Goal: Entertainment & Leisure: Browse casually

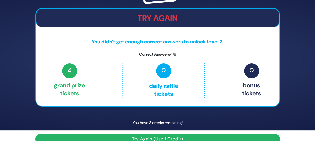
scroll to position [19, 0]
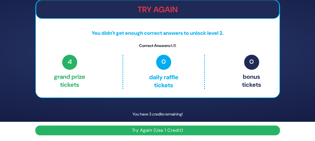
click at [167, 127] on button "Try Again (Use 1 Credit)" at bounding box center [157, 131] width 244 height 10
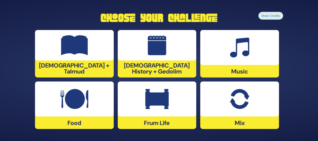
click at [81, 55] on img at bounding box center [74, 45] width 27 height 20
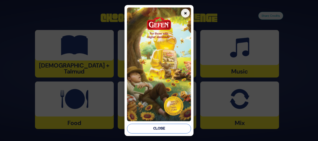
click at [155, 127] on button "Close" at bounding box center [159, 129] width 64 height 10
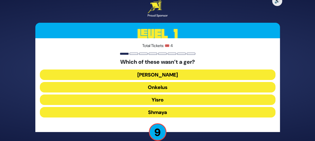
click at [161, 74] on button "[PERSON_NAME]" at bounding box center [157, 75] width 235 height 11
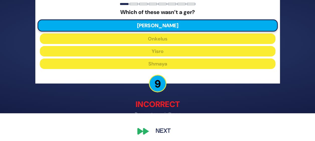
scroll to position [30, 0]
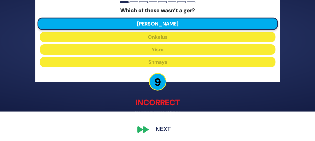
click at [149, 129] on button "Next" at bounding box center [162, 130] width 29 height 12
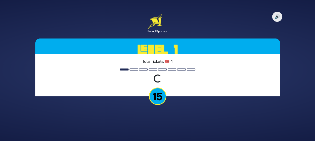
scroll to position [0, 0]
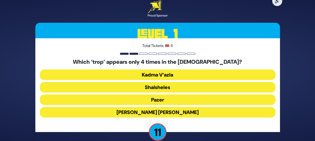
click at [152, 113] on button "[PERSON_NAME] [PERSON_NAME]" at bounding box center [157, 112] width 235 height 11
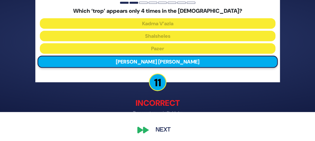
scroll to position [30, 0]
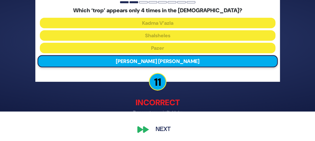
click at [158, 133] on button "Next" at bounding box center [162, 130] width 29 height 12
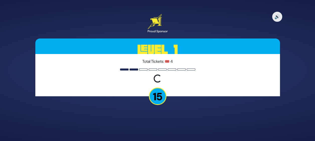
scroll to position [0, 0]
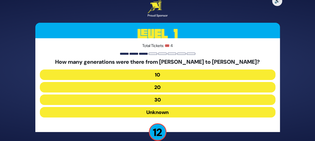
click at [163, 75] on button "10" at bounding box center [157, 75] width 235 height 11
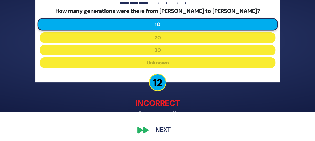
scroll to position [30, 0]
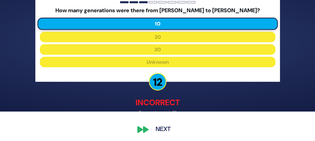
click at [152, 131] on button "Next" at bounding box center [162, 130] width 29 height 12
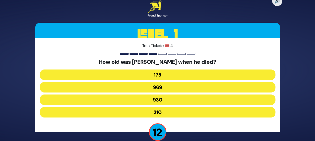
click at [164, 86] on button "969" at bounding box center [157, 87] width 235 height 11
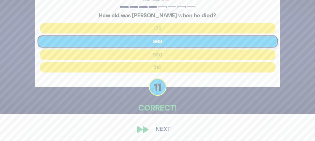
scroll to position [27, 0]
click at [157, 131] on button "Next" at bounding box center [162, 130] width 29 height 12
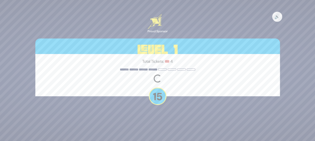
scroll to position [0, 0]
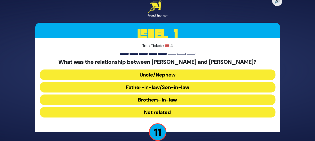
click at [164, 101] on button "Brothers-in-law" at bounding box center [157, 100] width 235 height 11
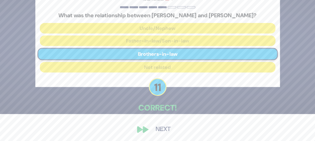
scroll to position [27, 0]
click at [146, 130] on div "🔊 Proud Sponsor Level 1 Total Tickets: 🎟️ 4 What was the relationship between […" at bounding box center [157, 43] width 256 height 195
click at [160, 129] on button "Next" at bounding box center [162, 130] width 29 height 12
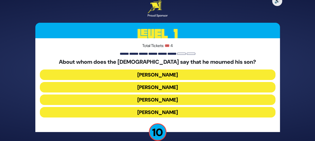
click at [172, 87] on button "[PERSON_NAME]" at bounding box center [157, 87] width 235 height 11
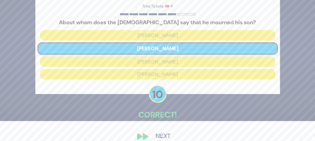
scroll to position [27, 0]
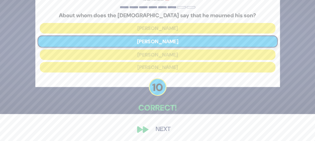
click at [158, 128] on button "Next" at bounding box center [162, 130] width 29 height 12
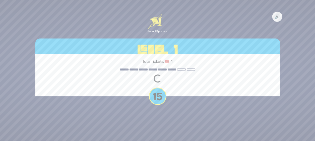
scroll to position [0, 0]
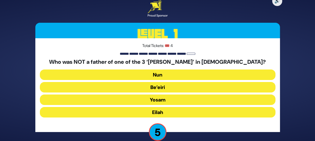
click at [169, 100] on button "Yosam" at bounding box center [157, 100] width 235 height 11
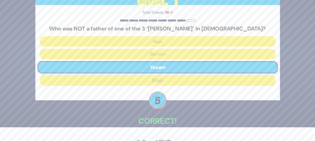
scroll to position [27, 0]
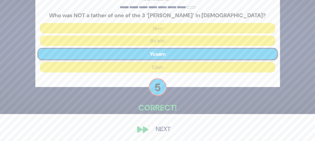
click at [158, 129] on button "Next" at bounding box center [162, 130] width 29 height 12
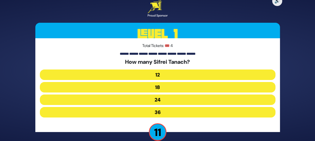
click at [173, 101] on button "24" at bounding box center [157, 100] width 235 height 11
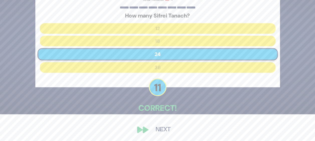
scroll to position [27, 0]
click at [159, 127] on button "Next" at bounding box center [162, 130] width 29 height 12
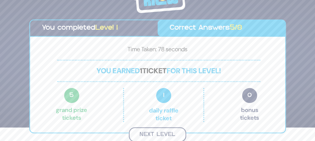
scroll to position [13, 0]
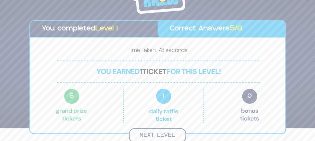
click at [151, 134] on button "Next Level" at bounding box center [157, 135] width 57 height 15
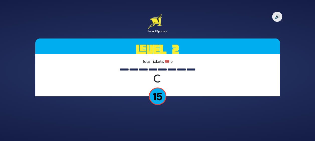
scroll to position [0, 0]
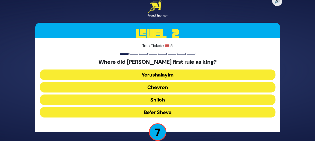
click at [157, 100] on button "Shiloh" at bounding box center [157, 100] width 235 height 11
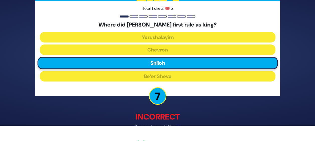
scroll to position [30, 0]
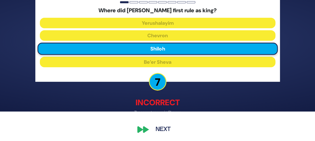
click at [148, 130] on div "🔊 Proud Sponsor Level 2 Total Tickets: 🎟️ 5 Where did [PERSON_NAME] first rule …" at bounding box center [157, 41] width 256 height 201
click at [160, 129] on button "Next" at bounding box center [162, 130] width 29 height 12
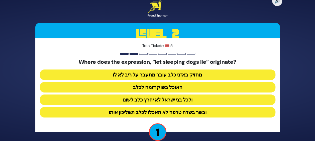
click at [175, 112] on button "ובשר בשדה טרפה לא תאכלו לכלב תשליכון אותו" at bounding box center [157, 112] width 235 height 11
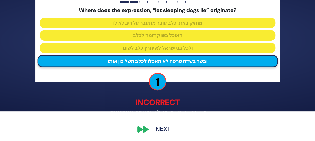
scroll to position [30, 0]
click at [156, 130] on button "Next" at bounding box center [162, 130] width 29 height 12
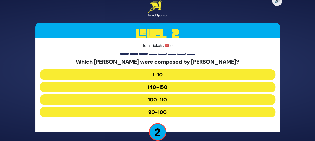
click at [162, 100] on button "100-110" at bounding box center [157, 100] width 235 height 11
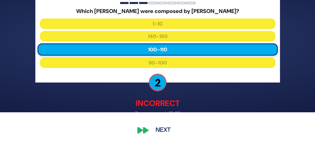
scroll to position [30, 0]
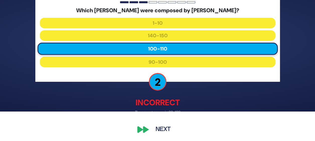
click at [153, 128] on button "Next" at bounding box center [162, 130] width 29 height 12
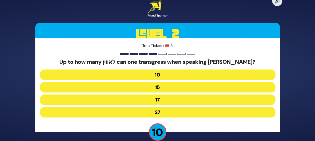
click at [178, 110] on button "27" at bounding box center [157, 112] width 235 height 11
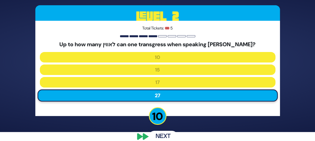
scroll to position [16, 0]
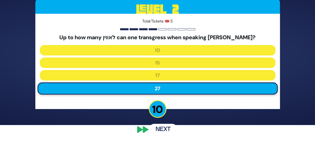
click at [149, 130] on button "Next" at bounding box center [162, 130] width 29 height 12
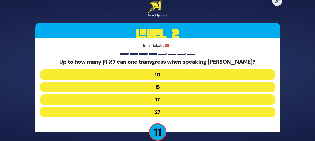
click at [161, 100] on button "17" at bounding box center [157, 100] width 235 height 11
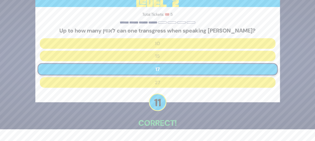
scroll to position [27, 0]
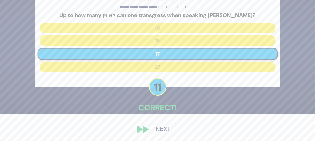
click at [159, 127] on button "Next" at bounding box center [162, 130] width 29 height 12
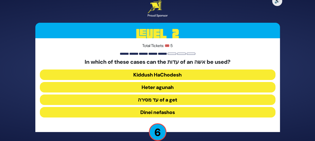
click at [164, 87] on button "Heter agunah" at bounding box center [157, 87] width 235 height 11
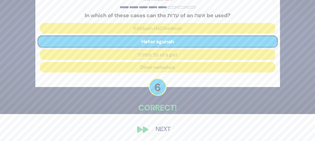
scroll to position [27, 0]
click at [160, 129] on button "Next" at bounding box center [162, 130] width 29 height 12
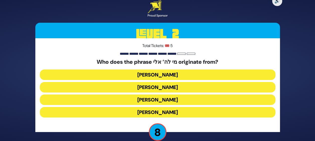
click at [168, 101] on button "[PERSON_NAME]" at bounding box center [157, 100] width 235 height 11
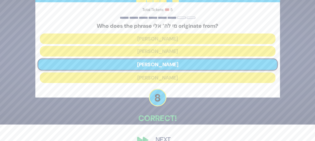
scroll to position [27, 0]
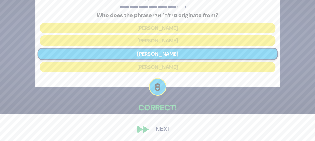
click at [158, 127] on button "Next" at bounding box center [162, 130] width 29 height 12
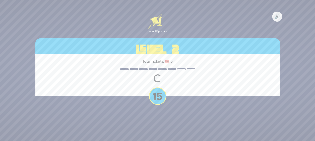
scroll to position [0, 0]
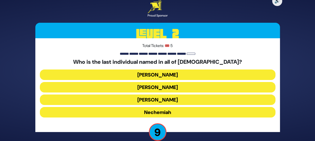
click at [160, 77] on button "[PERSON_NAME]" at bounding box center [157, 75] width 235 height 11
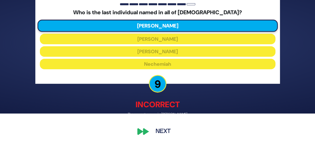
scroll to position [30, 0]
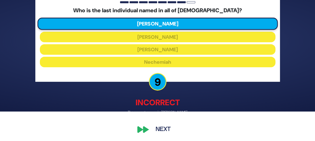
click at [161, 128] on button "Next" at bounding box center [162, 130] width 29 height 12
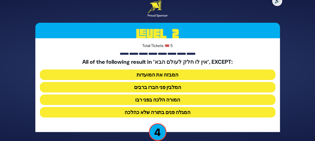
click at [150, 101] on button "המורה הלכה בפני רבו" at bounding box center [157, 100] width 235 height 11
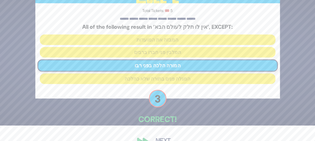
scroll to position [27, 0]
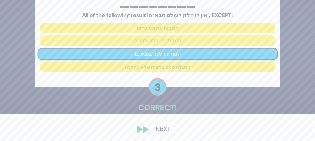
click at [157, 126] on button "Next" at bounding box center [162, 130] width 29 height 12
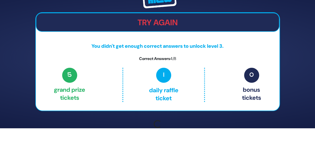
scroll to position [19, 0]
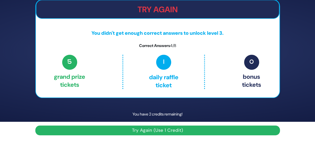
click at [169, 132] on button "Try Again (Use 1 Credit)" at bounding box center [157, 131] width 244 height 10
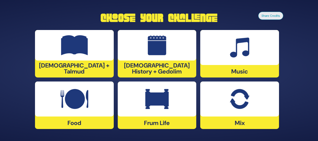
click at [154, 115] on div at bounding box center [157, 99] width 79 height 35
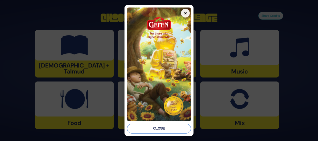
click at [143, 125] on button "Close" at bounding box center [159, 129] width 64 height 10
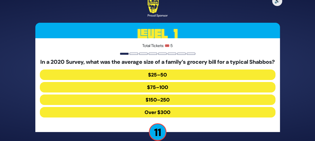
drag, startPoint x: 170, startPoint y: 104, endPoint x: 168, endPoint y: 114, distance: 10.0
click at [170, 104] on button "$150–250" at bounding box center [157, 100] width 235 height 11
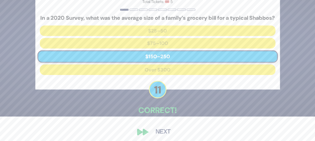
scroll to position [25, 0]
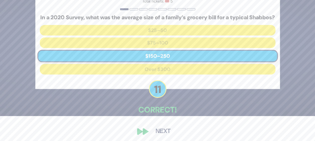
click at [165, 134] on button "Next" at bounding box center [162, 132] width 29 height 12
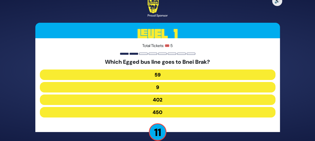
click at [188, 100] on button "402" at bounding box center [157, 100] width 235 height 11
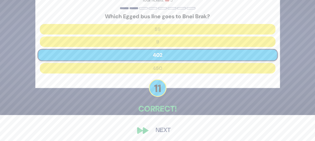
scroll to position [27, 0]
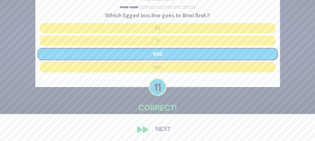
click at [163, 127] on button "Next" at bounding box center [162, 130] width 29 height 12
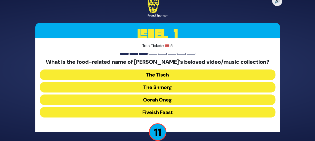
click at [189, 86] on button "The Shmorg" at bounding box center [157, 87] width 235 height 11
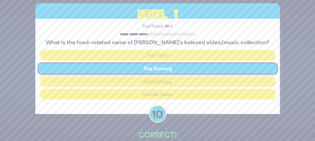
scroll to position [27, 0]
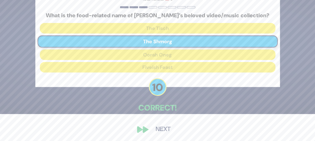
click at [162, 126] on button "Next" at bounding box center [162, 130] width 29 height 12
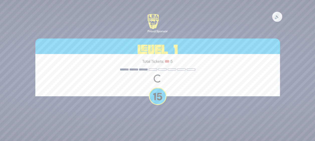
scroll to position [0, 0]
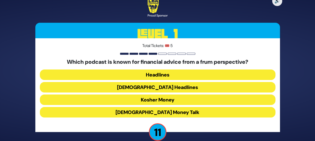
click at [177, 99] on button "Kosher Money" at bounding box center [157, 100] width 235 height 11
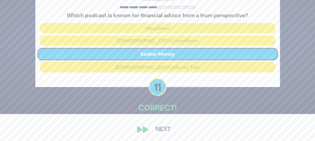
scroll to position [27, 0]
click at [165, 128] on button "Next" at bounding box center [162, 130] width 29 height 12
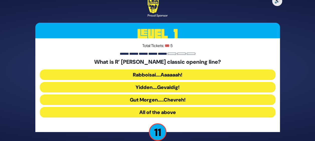
click at [187, 76] on button "Rabboisai….Aaaaaah!" at bounding box center [157, 75] width 235 height 11
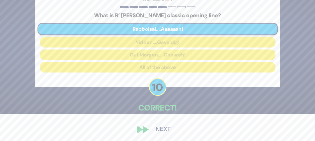
scroll to position [27, 0]
click at [158, 128] on button "Next" at bounding box center [162, 130] width 29 height 12
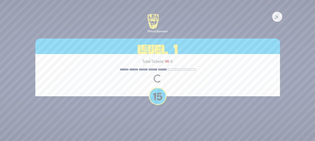
scroll to position [0, 0]
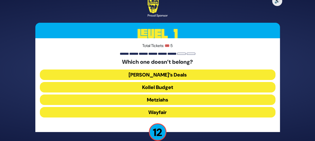
click at [184, 112] on button "Wayfair" at bounding box center [157, 112] width 235 height 11
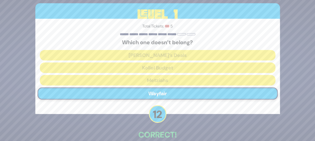
scroll to position [27, 0]
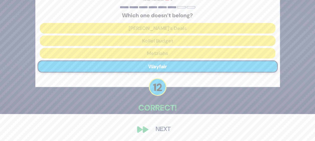
click at [169, 128] on button "Next" at bounding box center [162, 130] width 29 height 12
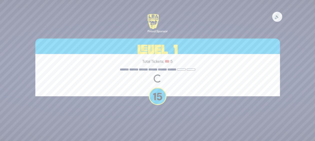
scroll to position [0, 0]
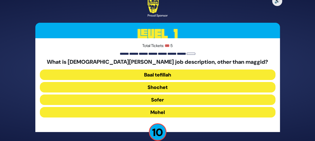
click at [182, 110] on button "Mohel" at bounding box center [157, 112] width 235 height 11
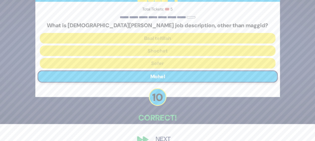
scroll to position [27, 0]
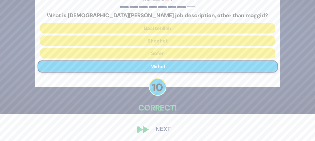
click at [161, 126] on button "Next" at bounding box center [162, 130] width 29 height 12
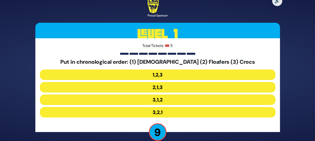
click at [160, 98] on button "3,1,2" at bounding box center [157, 100] width 235 height 11
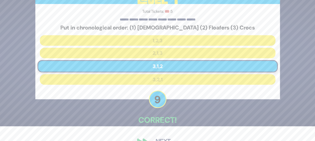
scroll to position [25, 0]
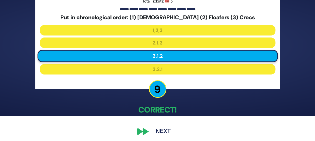
click at [163, 130] on button "Next" at bounding box center [162, 132] width 29 height 12
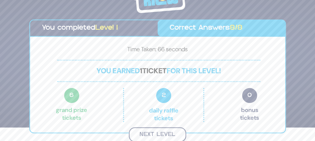
scroll to position [13, 0]
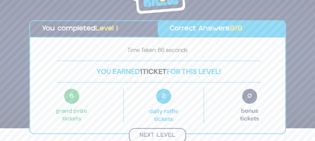
click at [163, 133] on button "Next Level" at bounding box center [157, 135] width 57 height 15
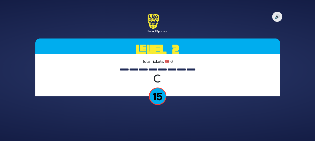
scroll to position [0, 0]
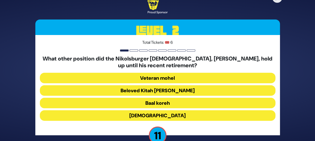
click at [183, 90] on button "Beloved Kitah Aleph Rebbi" at bounding box center [157, 90] width 235 height 11
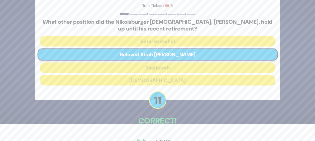
scroll to position [25, 0]
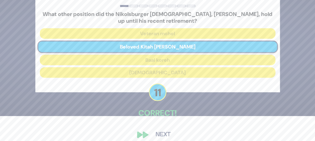
click at [160, 132] on button "Next" at bounding box center [162, 135] width 29 height 12
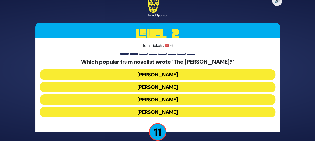
click at [183, 99] on button "Yair Weinstock" at bounding box center [157, 100] width 235 height 11
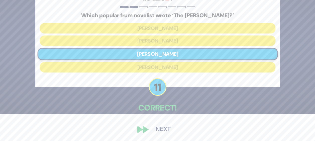
scroll to position [27, 0]
click at [166, 127] on button "Next" at bounding box center [162, 130] width 29 height 12
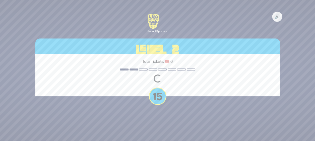
scroll to position [0, 0]
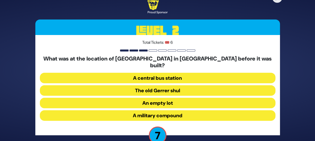
click at [178, 98] on button "An empty lot" at bounding box center [157, 103] width 235 height 11
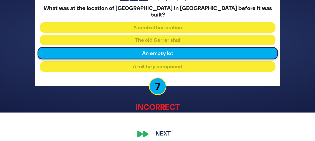
scroll to position [30, 0]
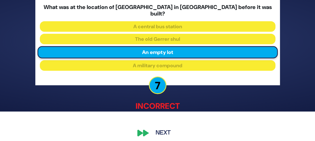
click at [162, 128] on button "Next" at bounding box center [162, 133] width 29 height 12
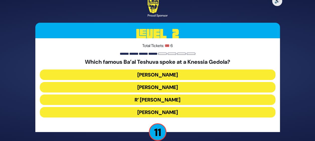
click at [192, 99] on button "R’ Uri Zohar" at bounding box center [157, 100] width 235 height 11
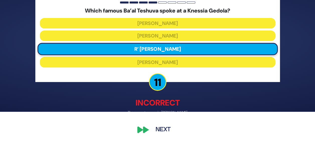
scroll to position [30, 0]
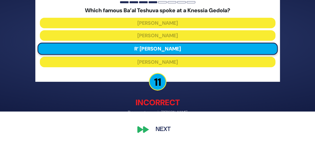
click at [160, 128] on button "Next" at bounding box center [162, 130] width 29 height 12
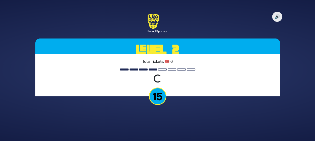
scroll to position [0, 0]
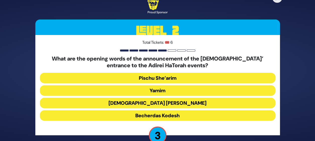
click at [183, 89] on button "Yamim" at bounding box center [157, 90] width 235 height 11
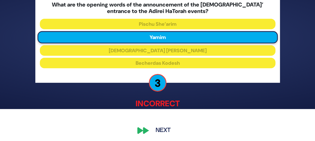
scroll to position [33, 0]
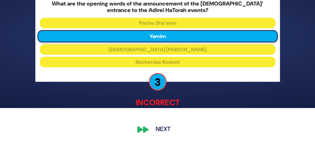
drag, startPoint x: 158, startPoint y: 128, endPoint x: 158, endPoint y: 123, distance: 5.3
click at [158, 127] on button "Next" at bounding box center [162, 130] width 29 height 12
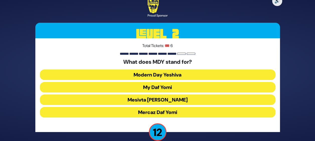
click at [185, 113] on button "Mercaz Daf Yomi" at bounding box center [157, 112] width 235 height 11
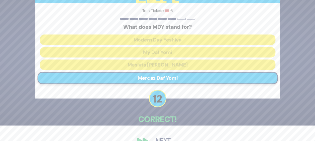
scroll to position [27, 0]
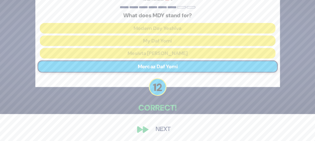
click at [166, 128] on button "Next" at bounding box center [162, 130] width 29 height 12
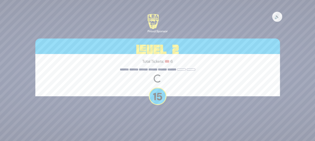
scroll to position [0, 0]
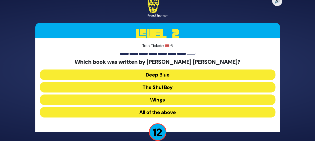
click at [175, 112] on button "All of the above" at bounding box center [157, 112] width 235 height 11
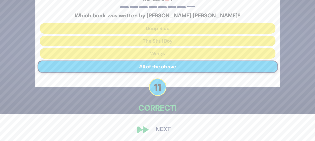
scroll to position [27, 0]
click at [157, 129] on button "Next" at bounding box center [162, 130] width 29 height 12
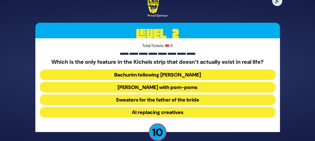
click at [185, 86] on button "Yarmulkes with pom-poms" at bounding box center [157, 87] width 235 height 11
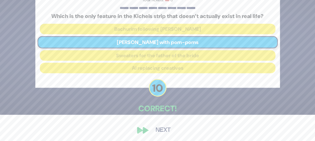
scroll to position [27, 0]
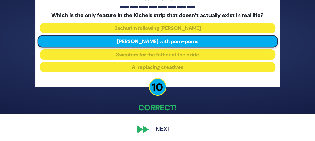
click at [166, 130] on button "Next" at bounding box center [162, 130] width 29 height 12
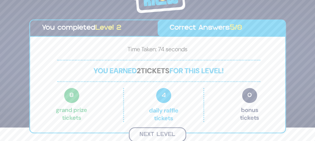
scroll to position [13, 0]
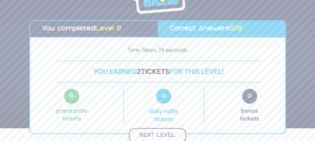
click at [162, 134] on button "Next Level" at bounding box center [157, 135] width 57 height 15
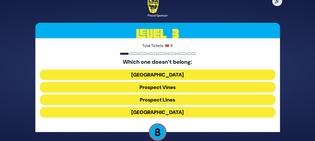
click at [184, 101] on button "Prospect Lines" at bounding box center [157, 100] width 235 height 11
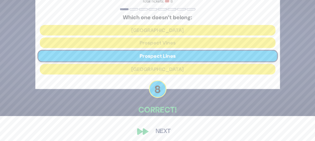
scroll to position [27, 0]
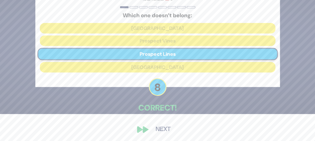
click at [168, 128] on button "Next" at bounding box center [162, 130] width 29 height 12
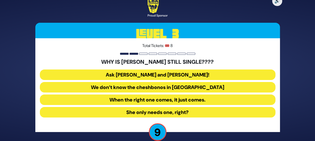
click at [188, 111] on button "She only needs one, right?" at bounding box center [157, 112] width 235 height 11
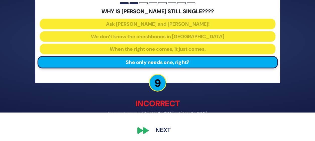
scroll to position [30, 0]
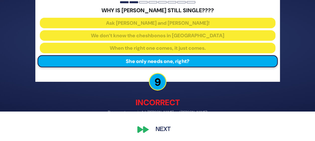
click at [154, 126] on button "Next" at bounding box center [162, 130] width 29 height 12
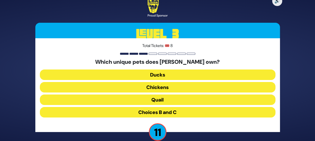
click at [189, 112] on button "Choices B and C" at bounding box center [157, 112] width 235 height 11
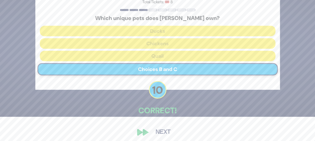
scroll to position [25, 0]
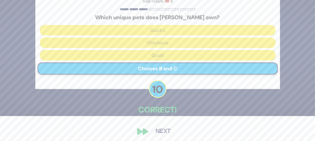
click at [167, 131] on button "Next" at bounding box center [162, 132] width 29 height 12
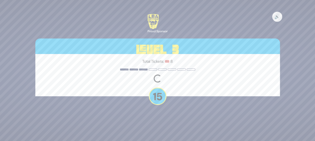
scroll to position [0, 0]
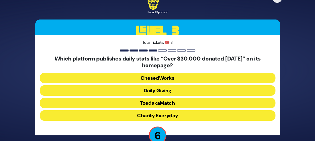
click at [173, 91] on button "Daily Giving" at bounding box center [157, 90] width 235 height 11
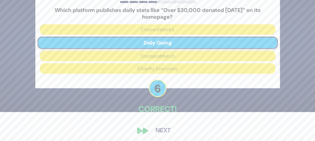
scroll to position [30, 0]
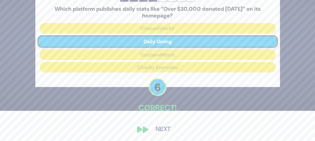
click at [160, 132] on button "Next" at bounding box center [162, 130] width 29 height 12
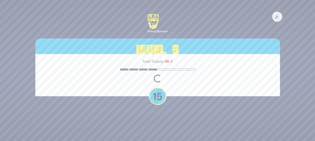
scroll to position [0, 0]
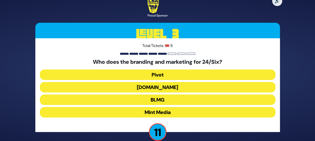
click at [189, 115] on button "Mint Media" at bounding box center [157, 112] width 235 height 11
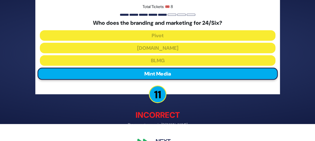
scroll to position [25, 0]
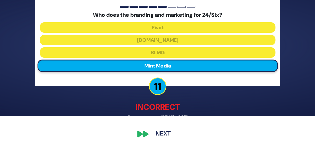
click at [161, 135] on button "Next" at bounding box center [162, 134] width 29 height 12
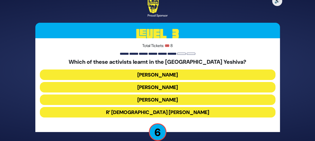
click at [186, 75] on button "Tzvi Gluck" at bounding box center [157, 75] width 235 height 11
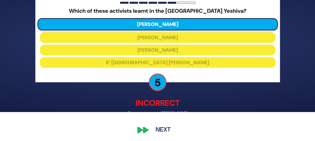
scroll to position [30, 0]
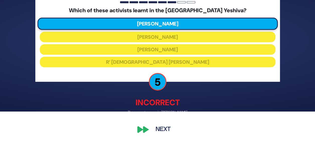
click at [169, 128] on button "Next" at bounding box center [162, 130] width 29 height 12
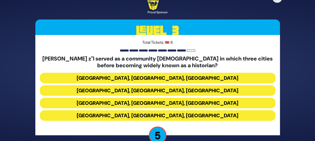
click at [191, 102] on button "Phoenix, Monsey, Chicago" at bounding box center [157, 103] width 235 height 11
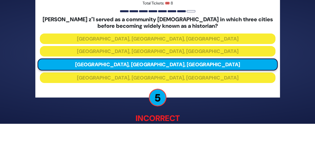
scroll to position [25, 0]
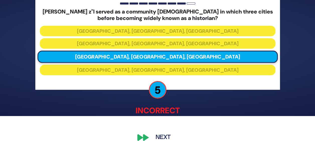
click at [160, 136] on button "Next" at bounding box center [162, 138] width 29 height 12
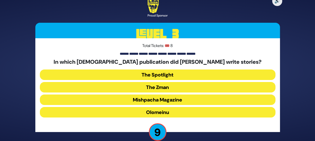
click at [185, 113] on button "Olomeinu" at bounding box center [157, 112] width 235 height 11
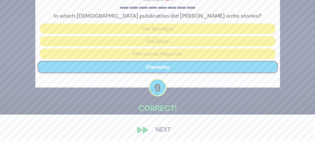
scroll to position [27, 0]
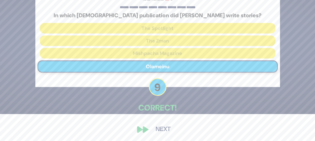
click at [157, 128] on button "Next" at bounding box center [162, 130] width 29 height 12
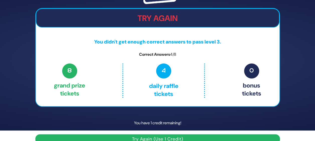
scroll to position [19, 0]
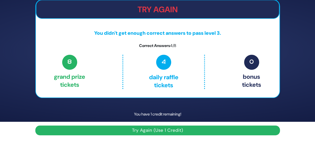
click at [160, 132] on button "Try Again (Use 1 Credit)" at bounding box center [157, 131] width 244 height 10
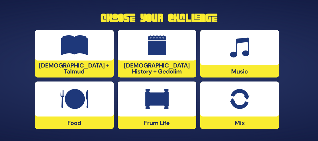
click at [150, 51] on img at bounding box center [157, 45] width 19 height 20
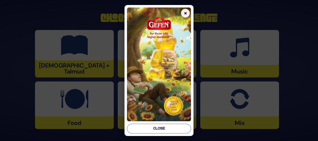
click at [156, 127] on button "Close" at bounding box center [159, 129] width 64 height 10
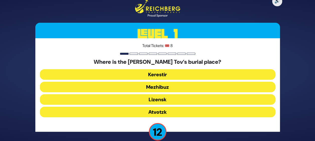
click at [158, 87] on button "Mezhibuz" at bounding box center [157, 87] width 235 height 11
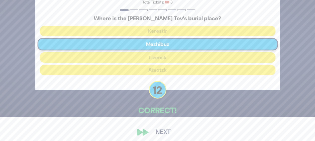
scroll to position [27, 0]
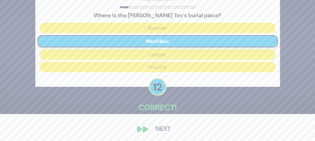
click at [160, 129] on button "Next" at bounding box center [162, 130] width 29 height 12
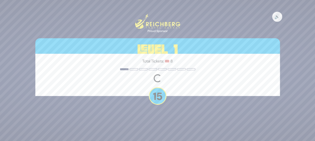
scroll to position [0, 0]
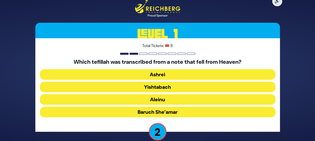
click at [159, 86] on button "Yishtabach" at bounding box center [157, 87] width 235 height 11
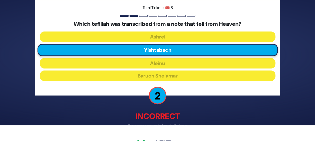
scroll to position [30, 0]
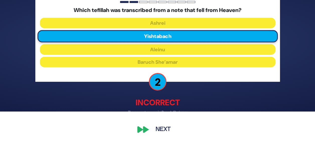
click at [161, 125] on button "Next" at bounding box center [162, 130] width 29 height 12
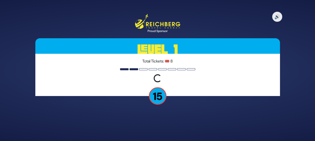
scroll to position [0, 0]
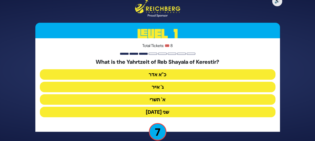
click at [163, 87] on button "ג' אייר" at bounding box center [157, 87] width 235 height 11
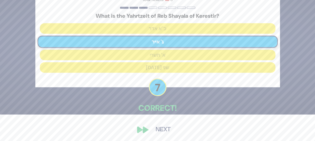
scroll to position [27, 0]
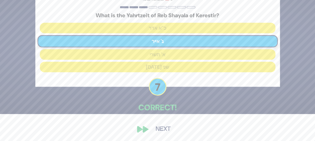
click at [161, 129] on button "Next" at bounding box center [162, 130] width 29 height 12
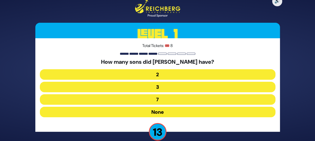
click at [163, 113] on button "None" at bounding box center [157, 112] width 235 height 11
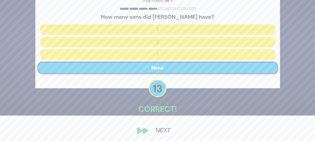
scroll to position [27, 0]
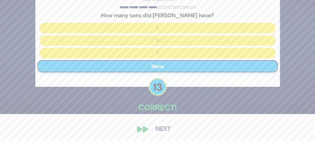
click at [159, 126] on button "Next" at bounding box center [162, 130] width 29 height 12
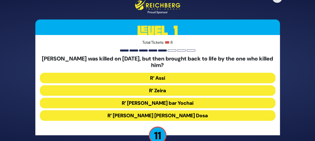
click at [173, 88] on button "R’ Zeira" at bounding box center [157, 90] width 235 height 11
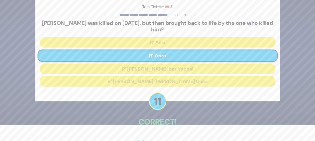
scroll to position [30, 0]
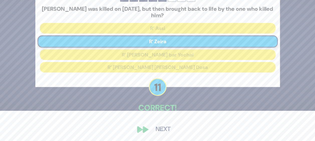
click at [159, 128] on button "Next" at bounding box center [162, 130] width 29 height 12
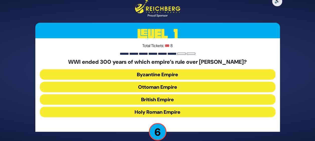
click at [162, 74] on button "Byzantine Empire" at bounding box center [157, 74] width 235 height 11
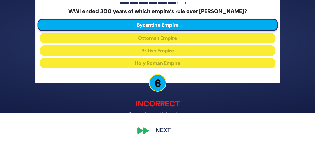
scroll to position [30, 0]
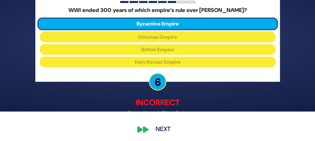
click at [161, 127] on button "Next" at bounding box center [162, 130] width 29 height 12
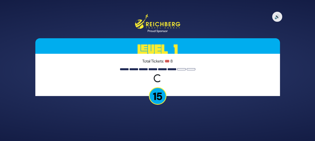
scroll to position [0, 0]
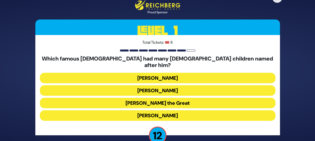
click at [167, 98] on button "Alexander the Great" at bounding box center [157, 103] width 235 height 11
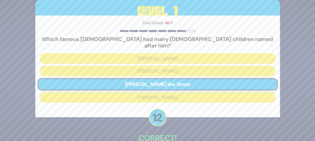
scroll to position [27, 0]
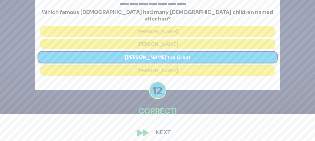
click at [158, 127] on button "Next" at bounding box center [162, 133] width 29 height 12
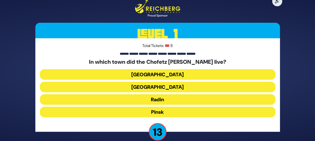
click at [167, 100] on button "Radin" at bounding box center [157, 99] width 235 height 11
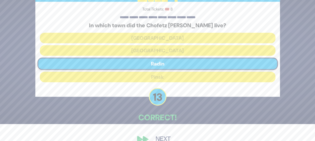
scroll to position [27, 0]
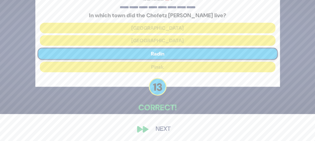
click at [161, 127] on button "Next" at bounding box center [162, 130] width 29 height 12
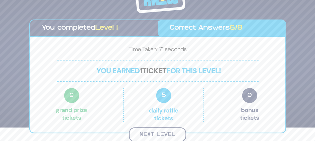
scroll to position [13, 0]
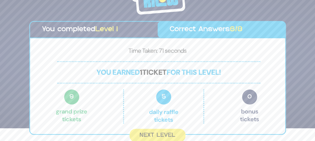
click at [153, 112] on p "5 Daily Raffle tickets" at bounding box center [163, 107] width 58 height 34
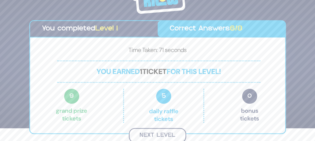
click at [150, 135] on button "Next Level" at bounding box center [157, 135] width 57 height 15
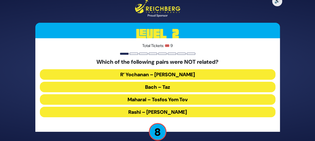
click at [166, 101] on button "Maharal – Tosfos Yom Tov" at bounding box center [157, 99] width 235 height 11
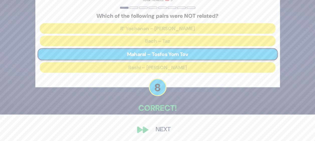
scroll to position [27, 0]
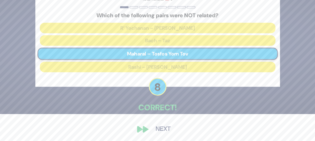
click at [160, 127] on button "Next" at bounding box center [162, 130] width 29 height 12
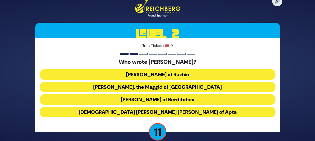
click at [179, 109] on button "Rabbi Avraham Yehoshua Heshel of Apta" at bounding box center [157, 112] width 235 height 11
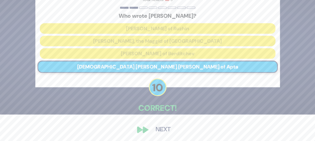
scroll to position [27, 0]
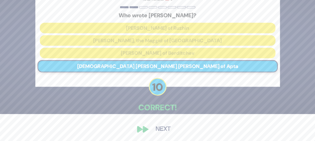
click at [162, 128] on button "Next" at bounding box center [162, 130] width 29 height 12
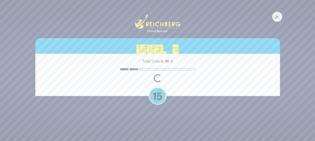
scroll to position [0, 0]
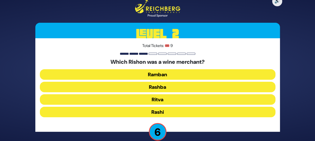
click at [164, 111] on button "Rashi" at bounding box center [157, 112] width 235 height 11
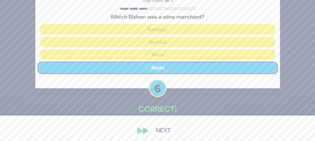
scroll to position [27, 0]
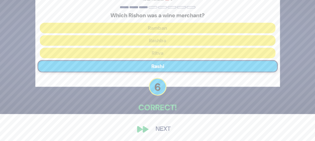
click at [163, 130] on button "Next" at bounding box center [162, 130] width 29 height 12
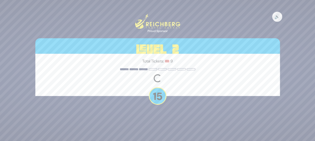
scroll to position [0, 0]
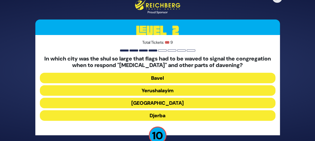
click at [169, 102] on button "Alexandria" at bounding box center [157, 103] width 235 height 11
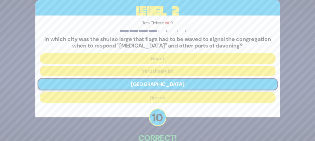
scroll to position [30, 0]
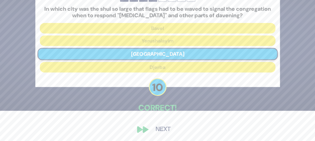
click at [165, 130] on button "Next" at bounding box center [162, 130] width 29 height 12
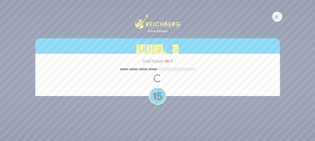
scroll to position [0, 0]
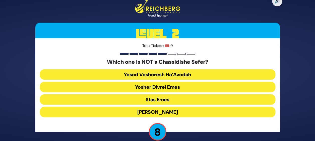
click at [149, 73] on button "Yesod Veshoresh Ha’Avodah" at bounding box center [157, 74] width 235 height 11
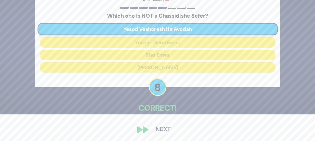
scroll to position [27, 0]
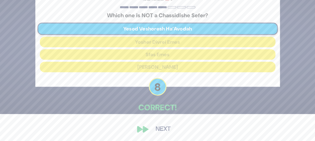
click at [161, 128] on button "Next" at bounding box center [162, 130] width 29 height 12
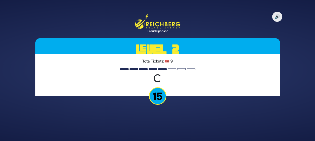
scroll to position [0, 0]
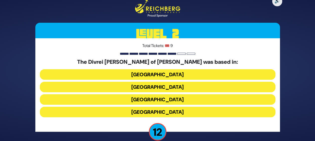
click at [162, 110] on button "Galicia" at bounding box center [157, 112] width 235 height 11
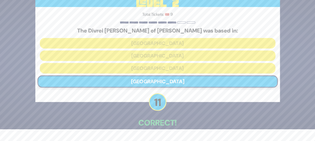
scroll to position [27, 0]
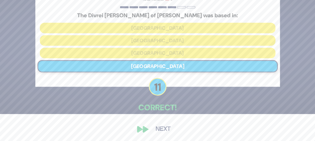
click at [162, 131] on button "Next" at bounding box center [162, 130] width 29 height 12
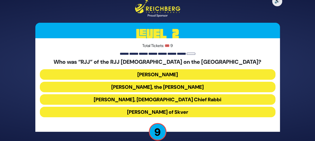
click at [161, 87] on button "Rabbi Yaakov Yosef Yoszef, the Rav HaKolel" at bounding box center [157, 87] width 235 height 11
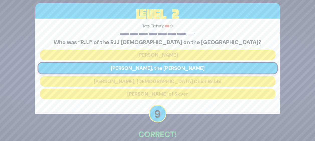
scroll to position [27, 0]
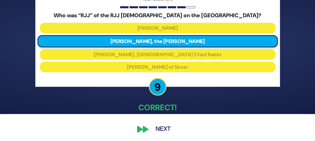
click at [161, 131] on button "Next" at bounding box center [162, 130] width 29 height 12
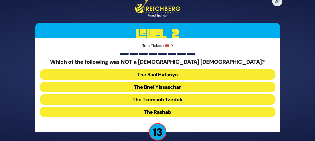
click at [170, 86] on button "The Bnei Yissaschar" at bounding box center [157, 87] width 235 height 11
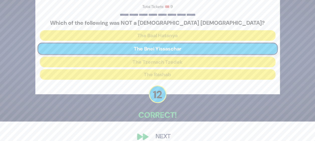
scroll to position [27, 0]
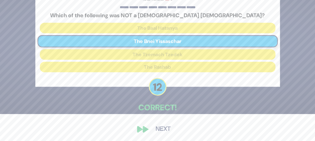
click at [160, 128] on button "Next" at bounding box center [162, 130] width 29 height 12
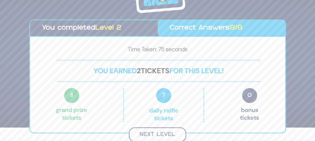
scroll to position [13, 0]
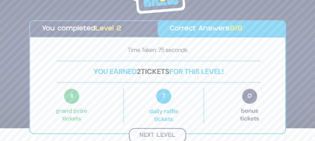
click at [152, 133] on button "Next Level" at bounding box center [157, 135] width 57 height 15
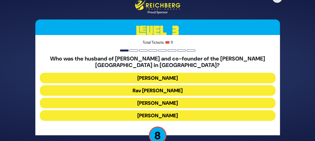
click at [156, 77] on button "Rav Mendel Kaplan" at bounding box center [157, 78] width 235 height 11
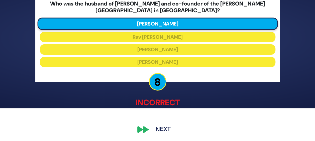
scroll to position [33, 0]
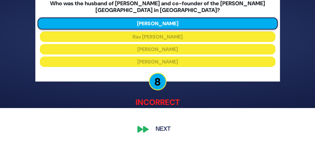
click at [159, 126] on button "Next" at bounding box center [162, 130] width 29 height 12
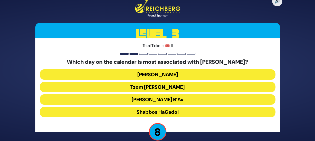
click at [159, 88] on button "Tzom Gedalia" at bounding box center [157, 87] width 235 height 11
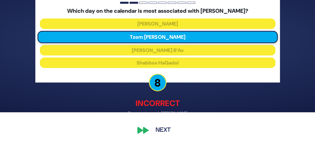
scroll to position [30, 0]
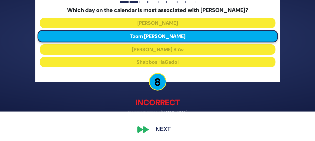
click at [159, 130] on button "Next" at bounding box center [162, 130] width 29 height 12
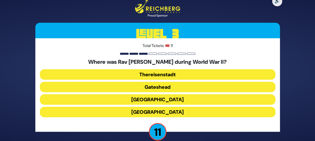
click at [162, 99] on button "Cleveland" at bounding box center [157, 99] width 235 height 11
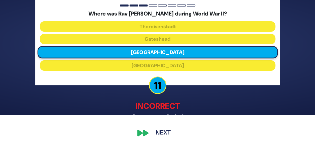
scroll to position [30, 0]
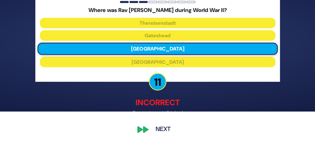
click at [161, 131] on button "Next" at bounding box center [162, 130] width 29 height 12
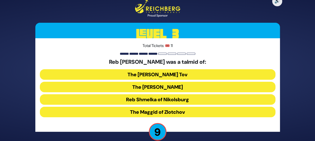
click at [169, 111] on button "The Maggid of Zlotchov" at bounding box center [157, 112] width 235 height 11
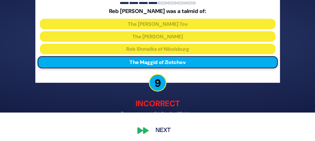
scroll to position [30, 0]
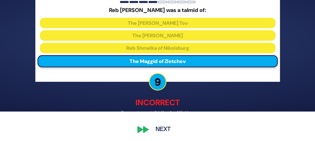
click at [161, 126] on button "Next" at bounding box center [162, 130] width 29 height 12
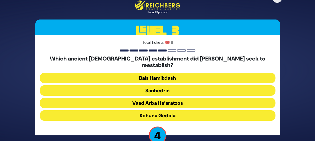
click at [153, 88] on button "Sanhedrin" at bounding box center [157, 90] width 235 height 11
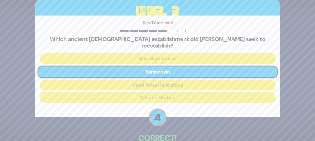
scroll to position [27, 0]
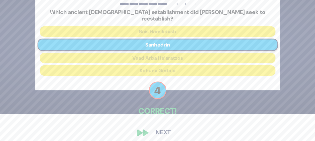
click at [161, 131] on button "Next" at bounding box center [162, 133] width 29 height 12
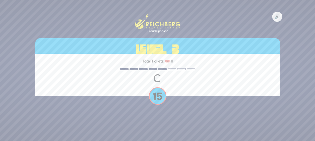
scroll to position [0, 0]
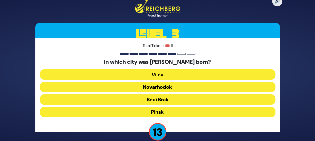
click at [168, 99] on button "Bnei Brak" at bounding box center [157, 99] width 235 height 11
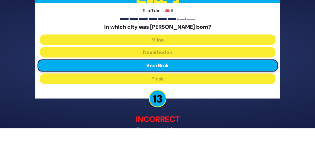
scroll to position [30, 0]
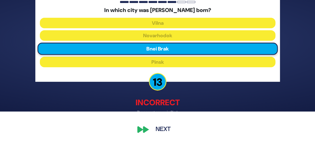
click at [157, 132] on button "Next" at bounding box center [162, 130] width 29 height 12
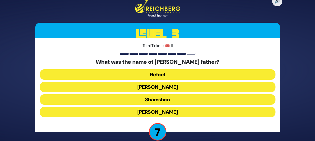
click at [162, 108] on button "Tzvi" at bounding box center [157, 112] width 235 height 11
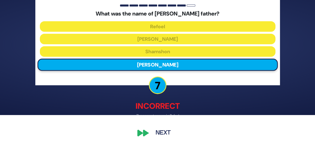
scroll to position [30, 0]
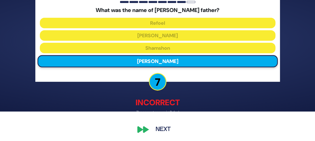
click at [168, 131] on button "Next" at bounding box center [162, 130] width 29 height 12
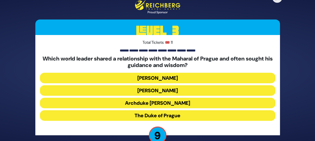
click at [150, 116] on button "The Duke of Prague" at bounding box center [157, 115] width 235 height 11
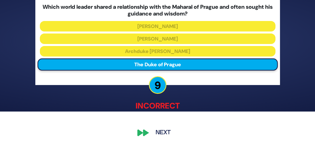
scroll to position [33, 0]
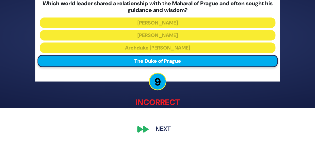
click at [162, 127] on button "Next" at bounding box center [162, 130] width 29 height 12
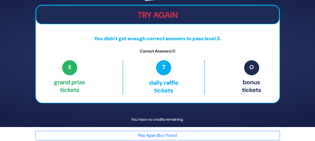
scroll to position [19, 0]
